Goal: Consume media (video, audio)

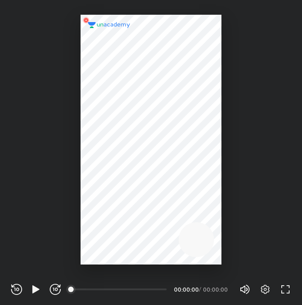
scroll to position [305, 302]
click at [261, 287] on icon "button" at bounding box center [265, 289] width 11 height 11
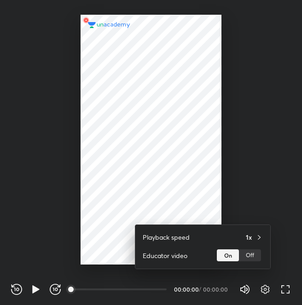
click at [255, 257] on div "Off" at bounding box center [250, 256] width 22 height 12
click at [155, 288] on div at bounding box center [151, 152] width 302 height 305
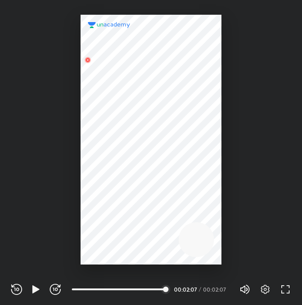
click at [0, 0] on div at bounding box center [0, 0] width 0 height 0
click at [38, 292] on icon "button" at bounding box center [35, 289] width 11 height 11
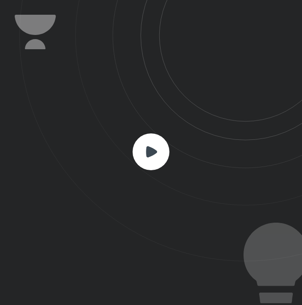
click at [147, 149] on icon at bounding box center [151, 151] width 11 height 11
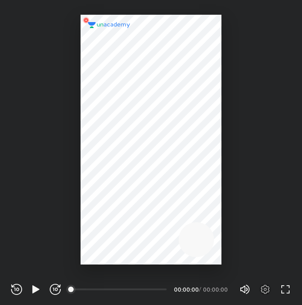
click at [264, 291] on icon "button" at bounding box center [265, 289] width 3 height 3
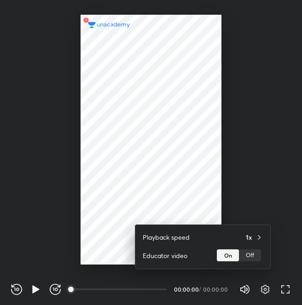
click at [257, 254] on div "Off" at bounding box center [250, 256] width 22 height 12
click at [152, 286] on div at bounding box center [151, 152] width 302 height 305
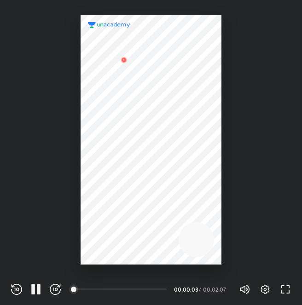
click at [0, 0] on div at bounding box center [0, 0] width 0 height 0
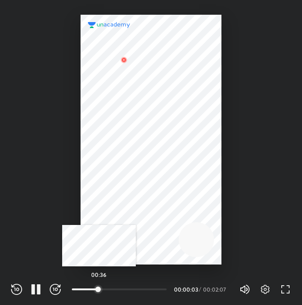
click at [102, 290] on div at bounding box center [97, 289] width 7 height 7
